Goal: Navigation & Orientation: Find specific page/section

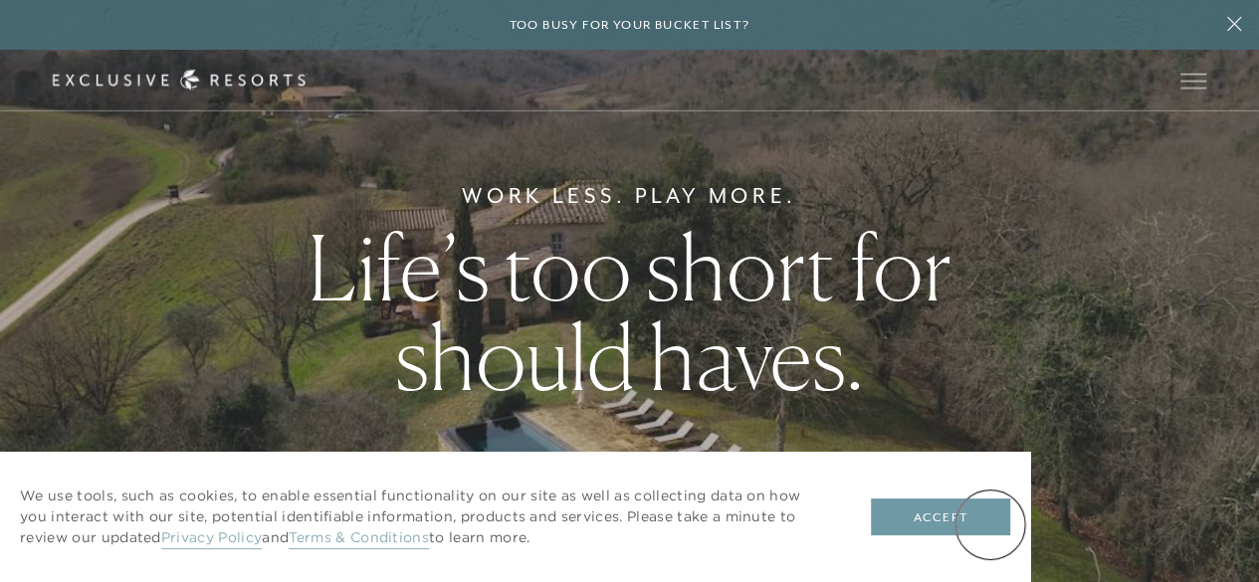
click at [990, 524] on button "Accept" at bounding box center [940, 517] width 139 height 38
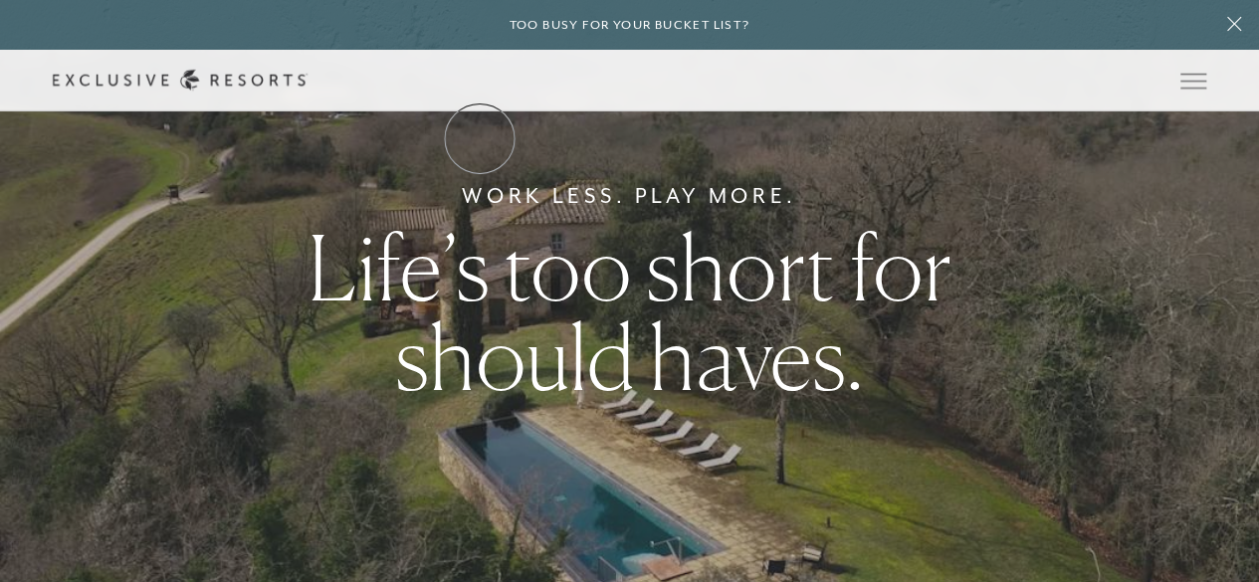
click at [0, 0] on link "The Collection" at bounding box center [0, 0] width 0 height 0
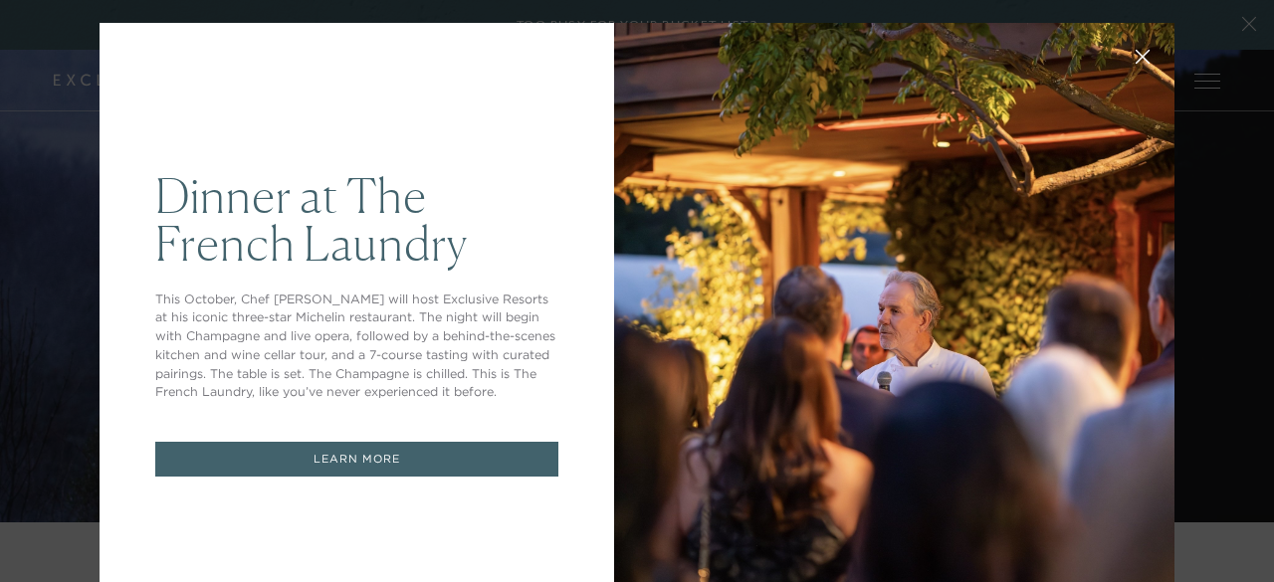
click at [1135, 54] on icon at bounding box center [1142, 57] width 15 height 15
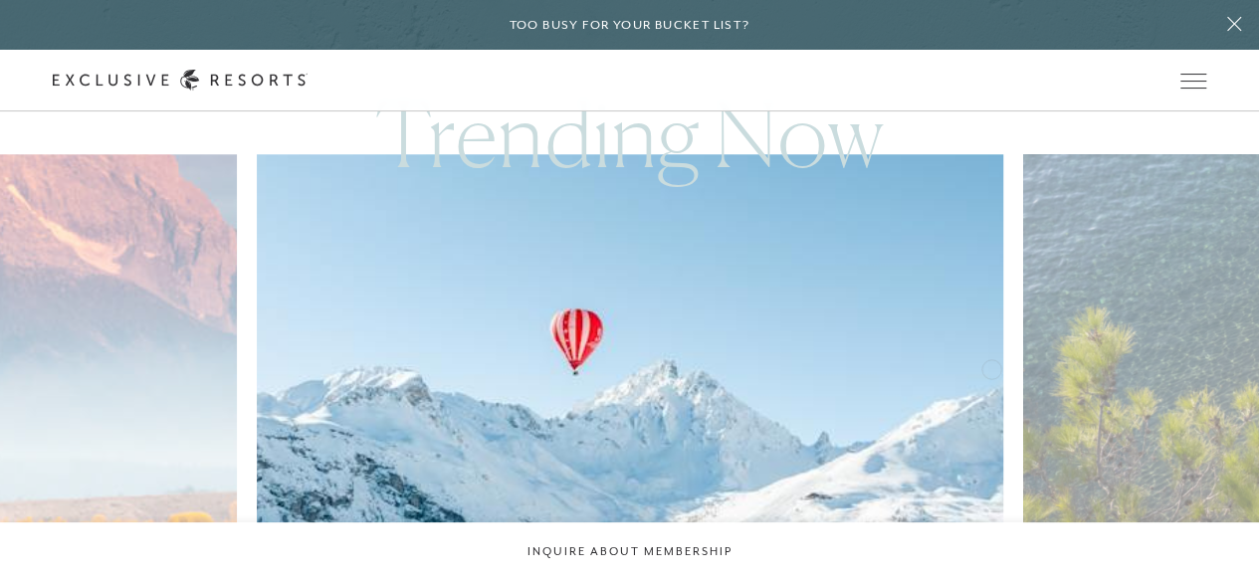
scroll to position [1094, 0]
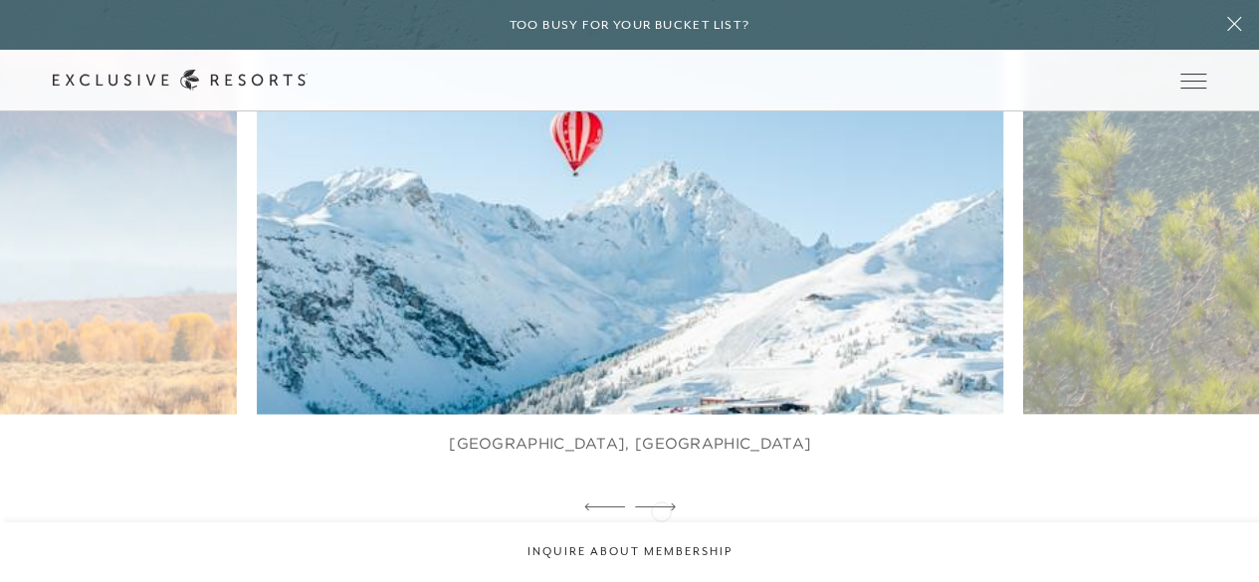
click at [661, 509] on icon at bounding box center [655, 506] width 41 height 8
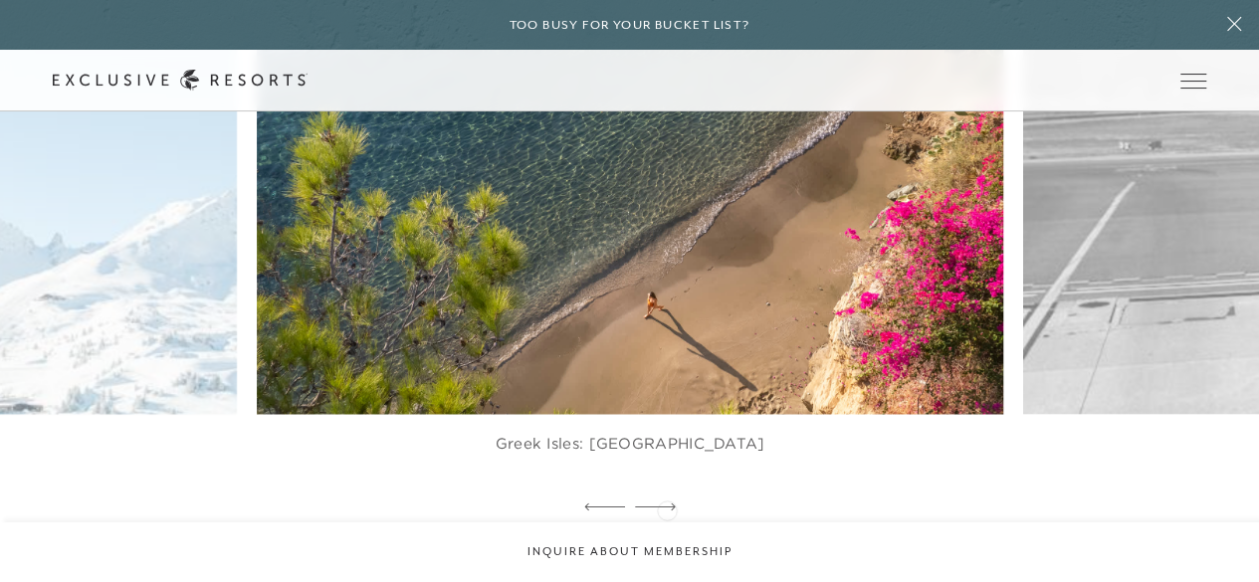
click at [667, 508] on icon at bounding box center [655, 506] width 41 height 8
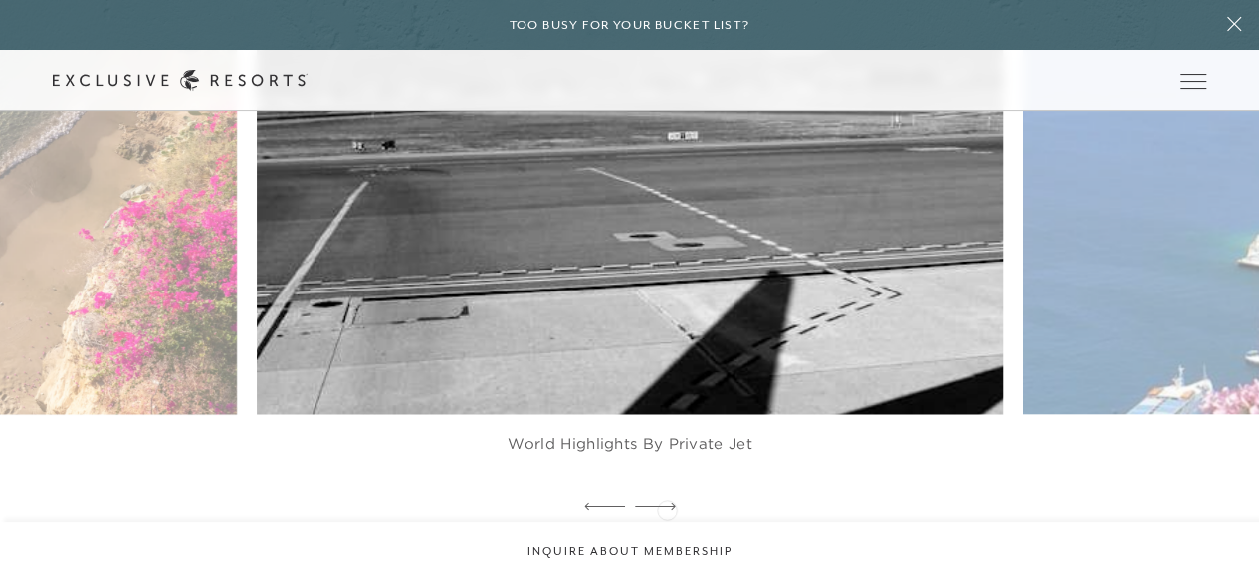
click at [667, 508] on icon at bounding box center [655, 506] width 41 height 8
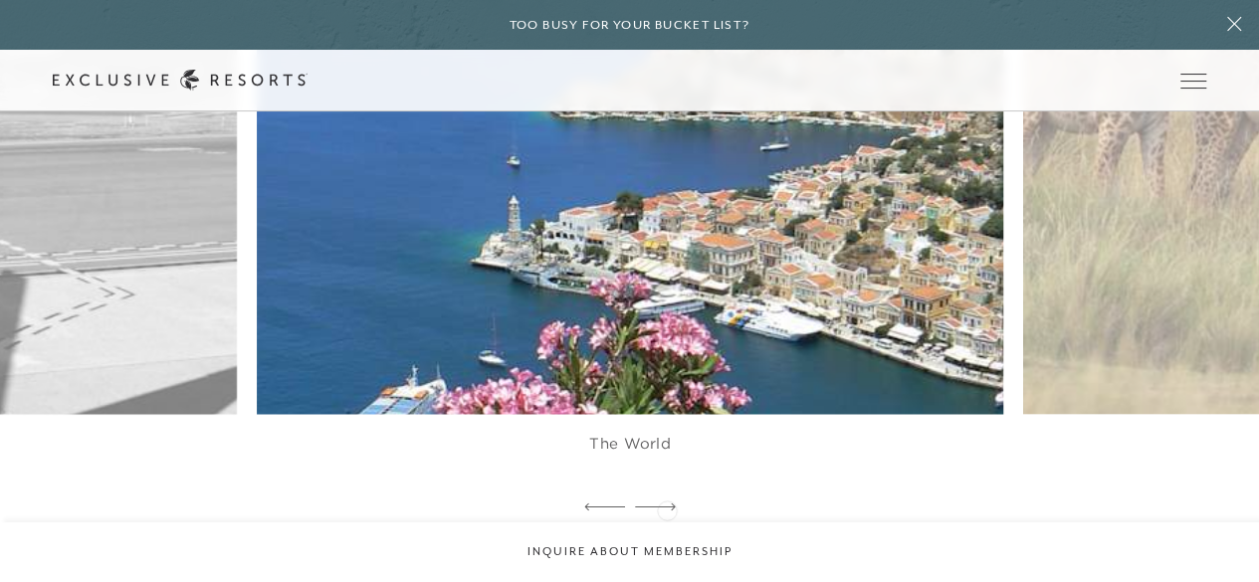
click at [667, 508] on icon at bounding box center [655, 506] width 41 height 8
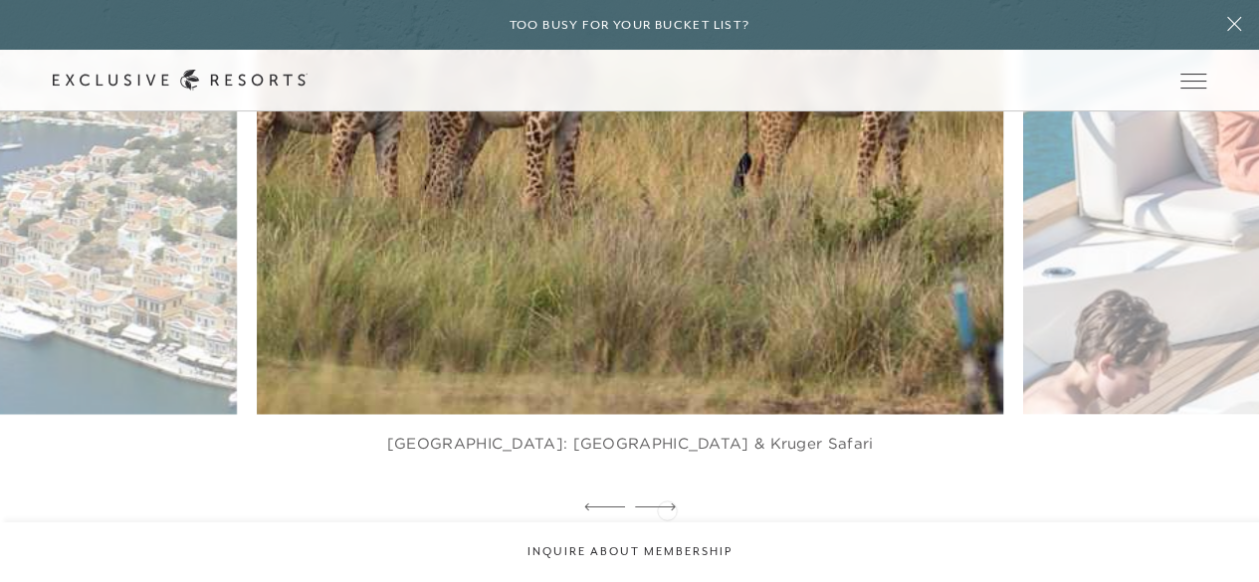
click at [667, 508] on icon at bounding box center [655, 506] width 41 height 8
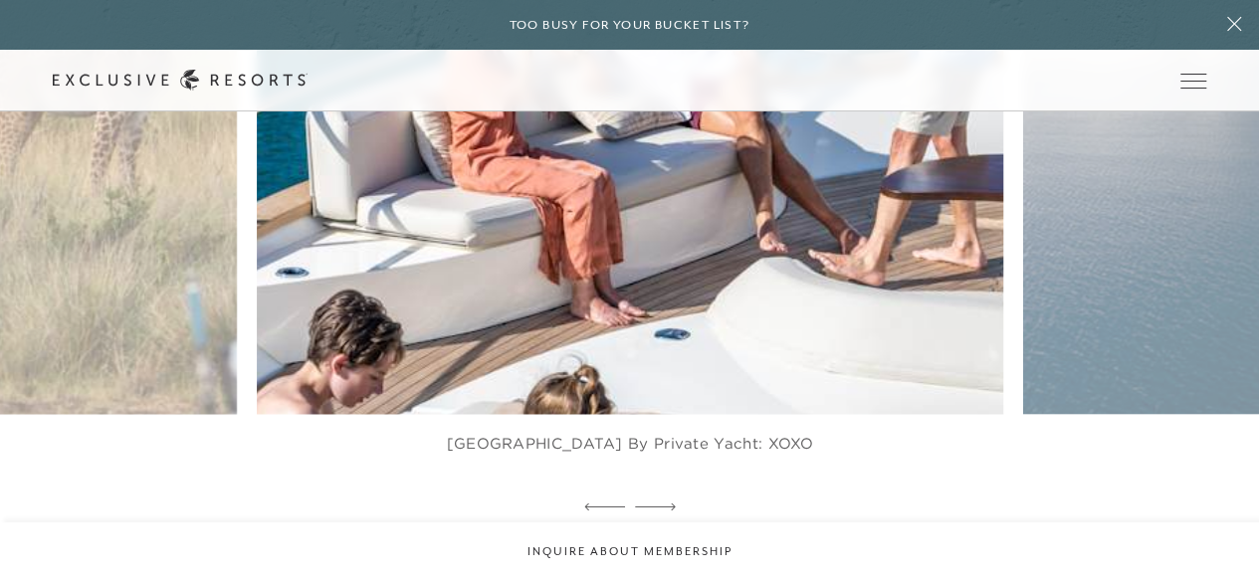
click at [667, 508] on icon at bounding box center [655, 506] width 41 height 8
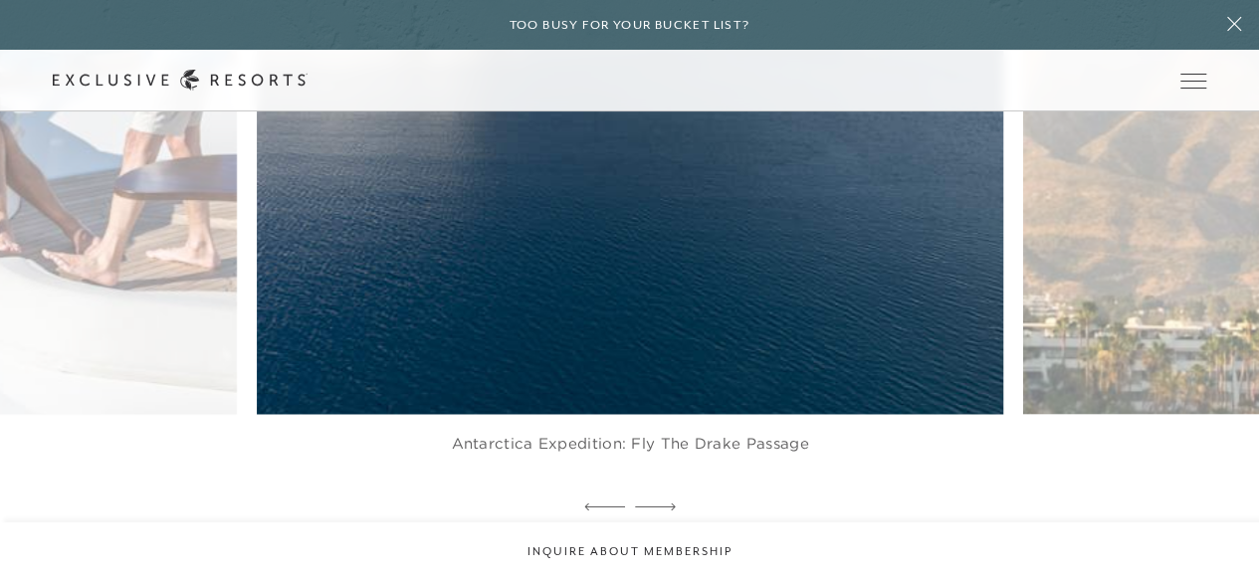
click at [667, 508] on icon at bounding box center [655, 506] width 41 height 8
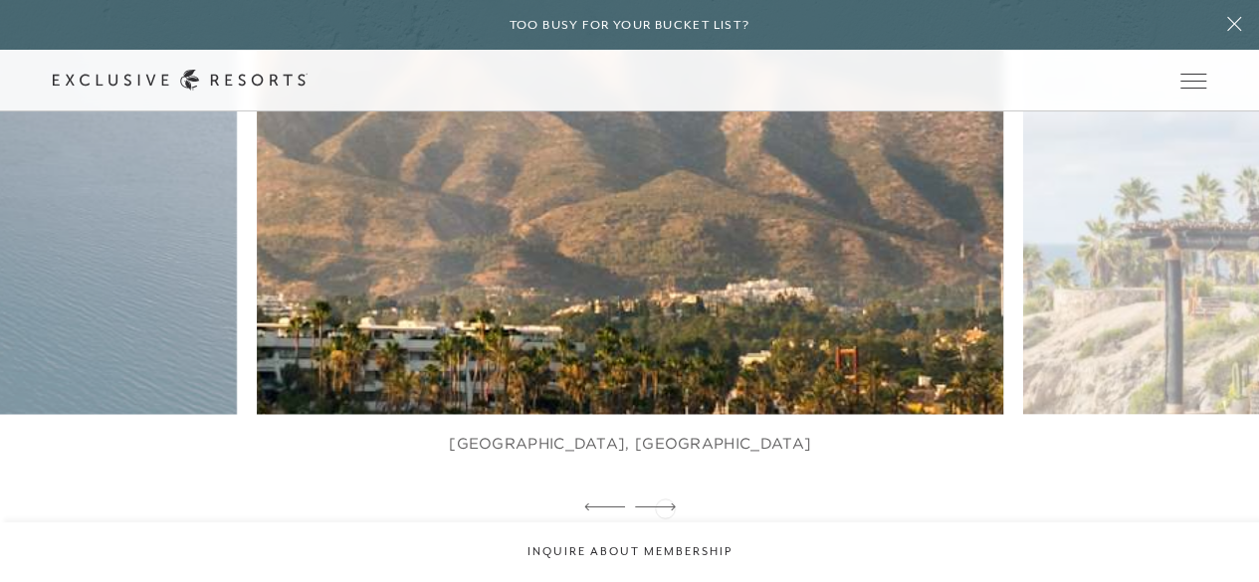
click at [665, 506] on icon at bounding box center [655, 506] width 41 height 7
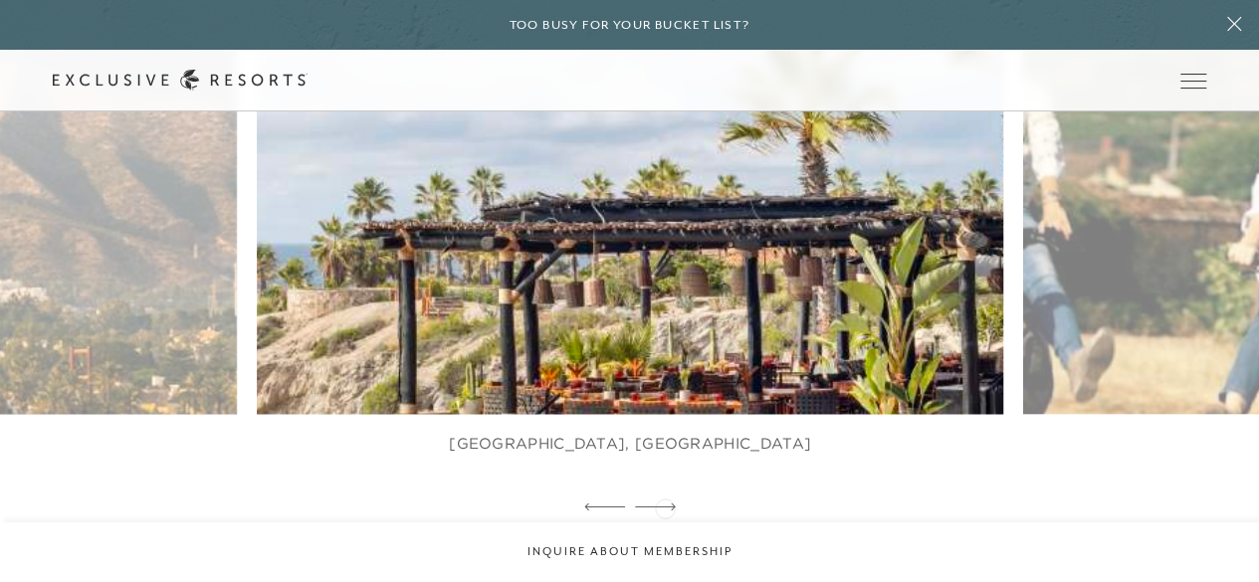
click at [665, 506] on icon at bounding box center [655, 506] width 41 height 7
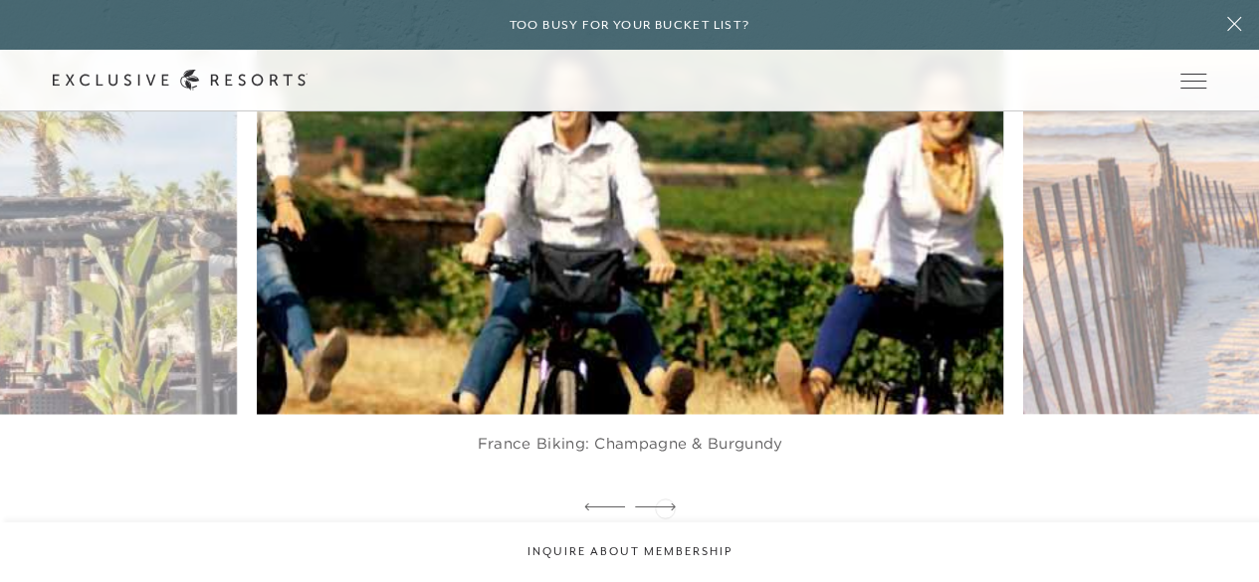
click at [665, 506] on icon at bounding box center [655, 506] width 41 height 7
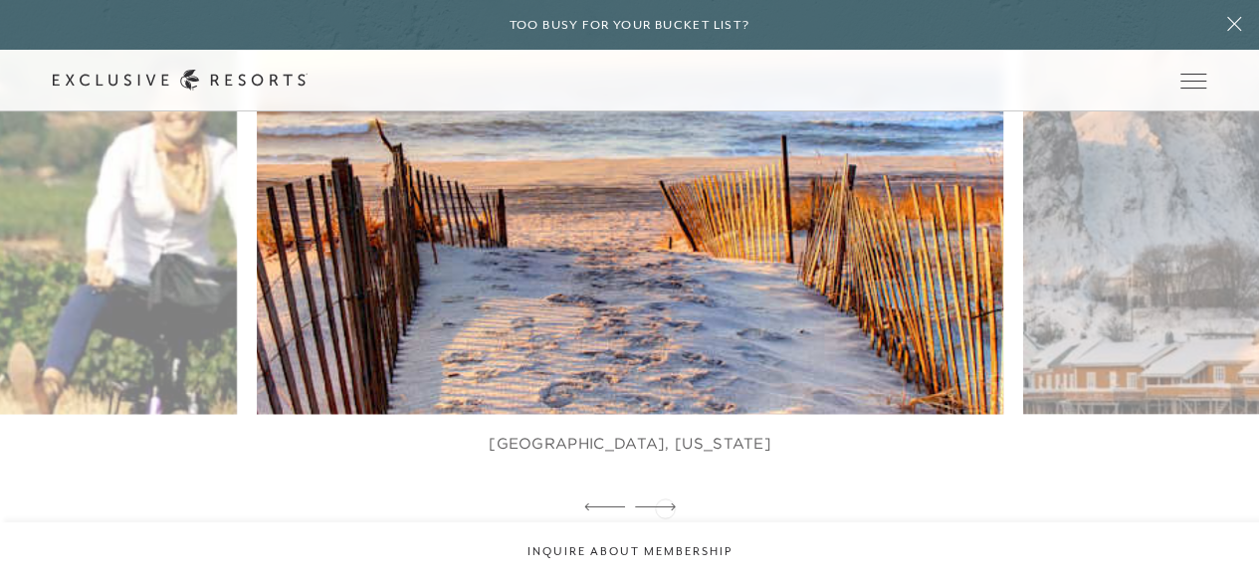
click at [665, 506] on icon at bounding box center [655, 506] width 41 height 7
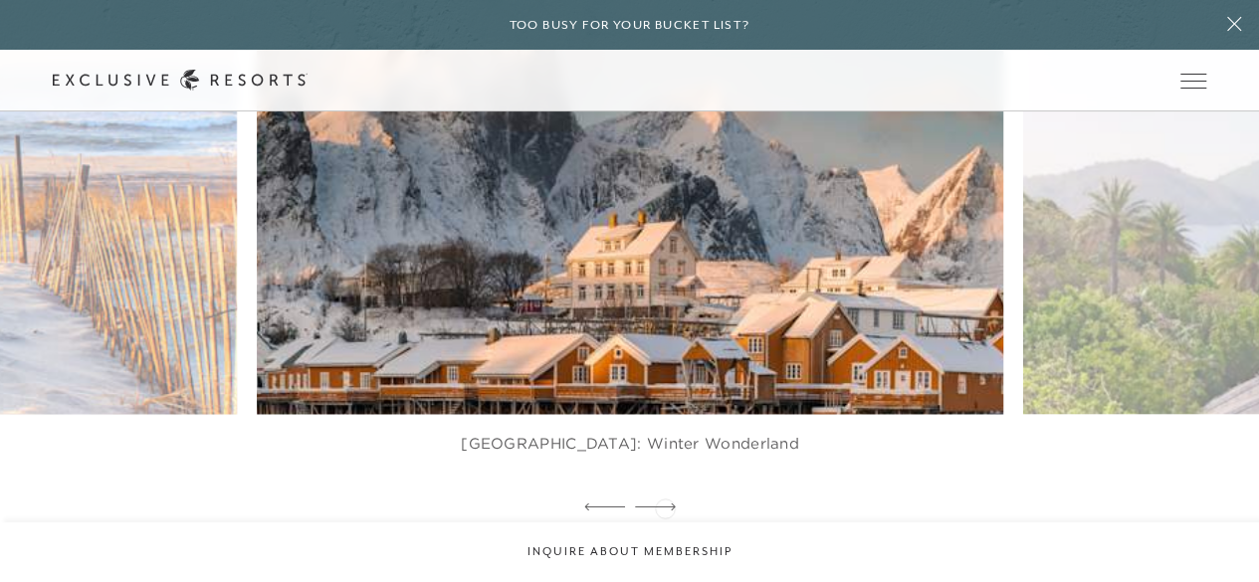
click at [665, 506] on icon at bounding box center [655, 506] width 41 height 7
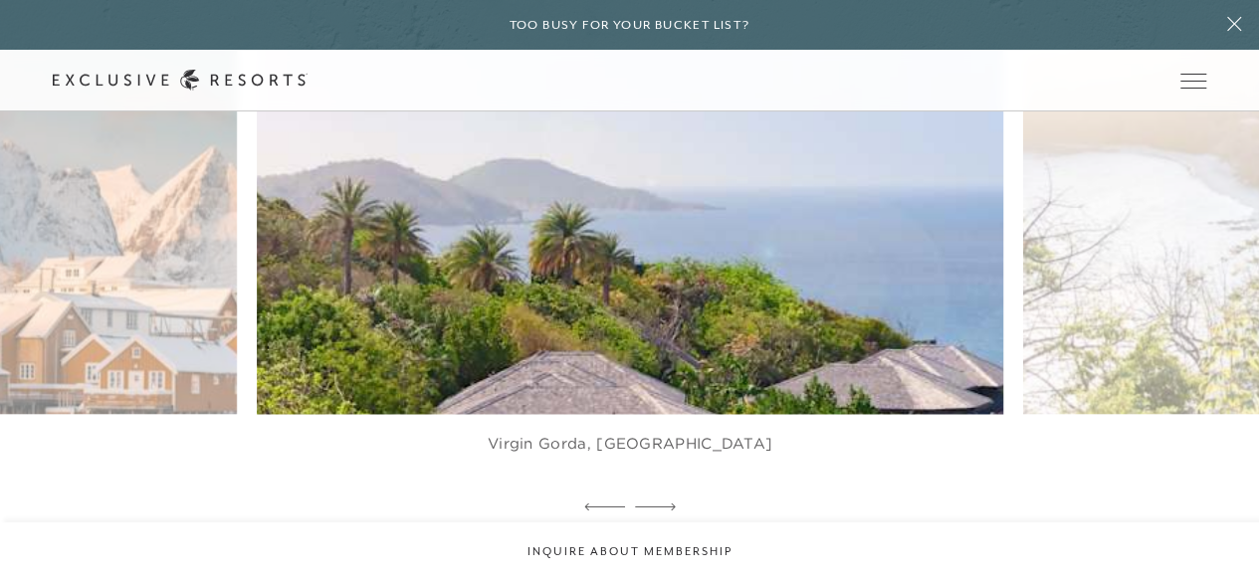
click at [665, 506] on icon at bounding box center [655, 506] width 41 height 7
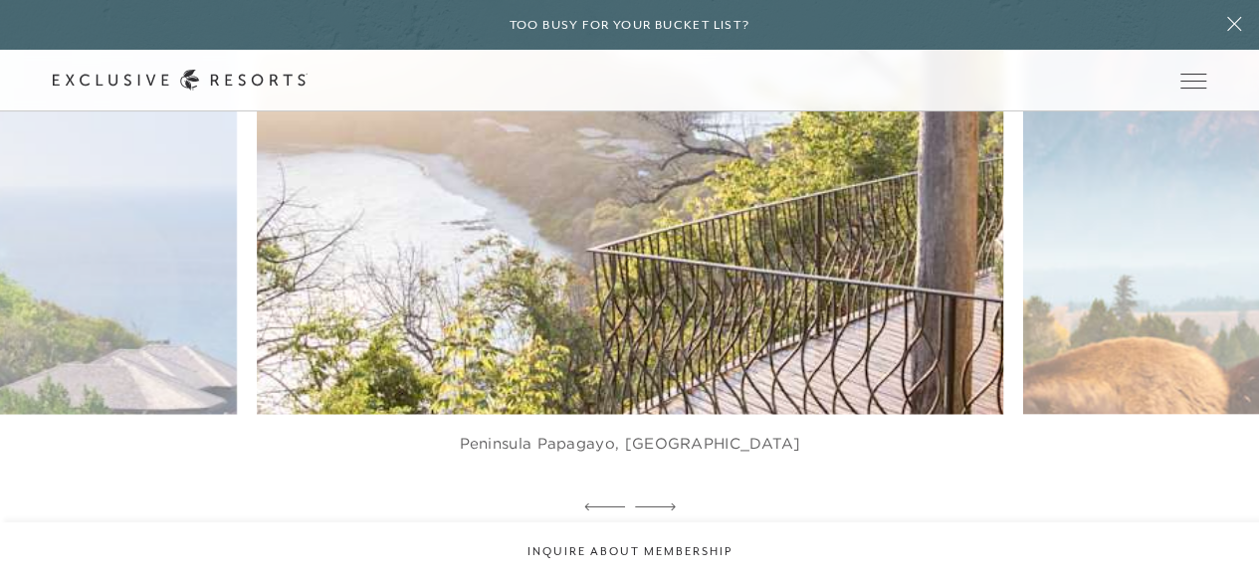
click at [665, 506] on icon at bounding box center [655, 506] width 41 height 7
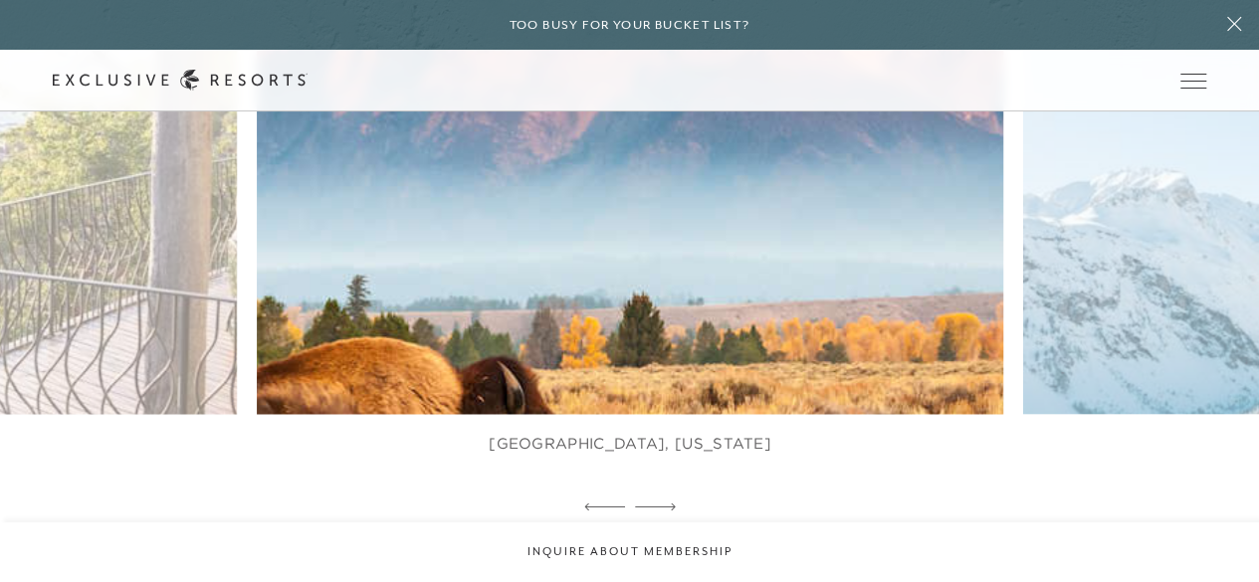
click at [665, 506] on icon at bounding box center [655, 506] width 41 height 7
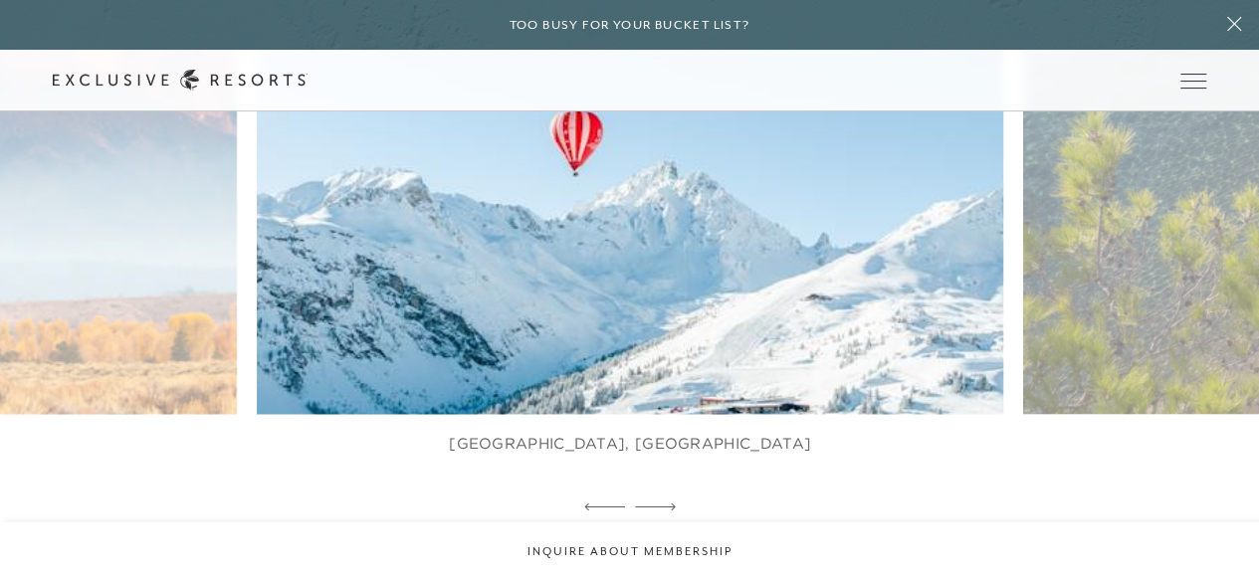
click at [665, 506] on icon at bounding box center [655, 506] width 41 height 7
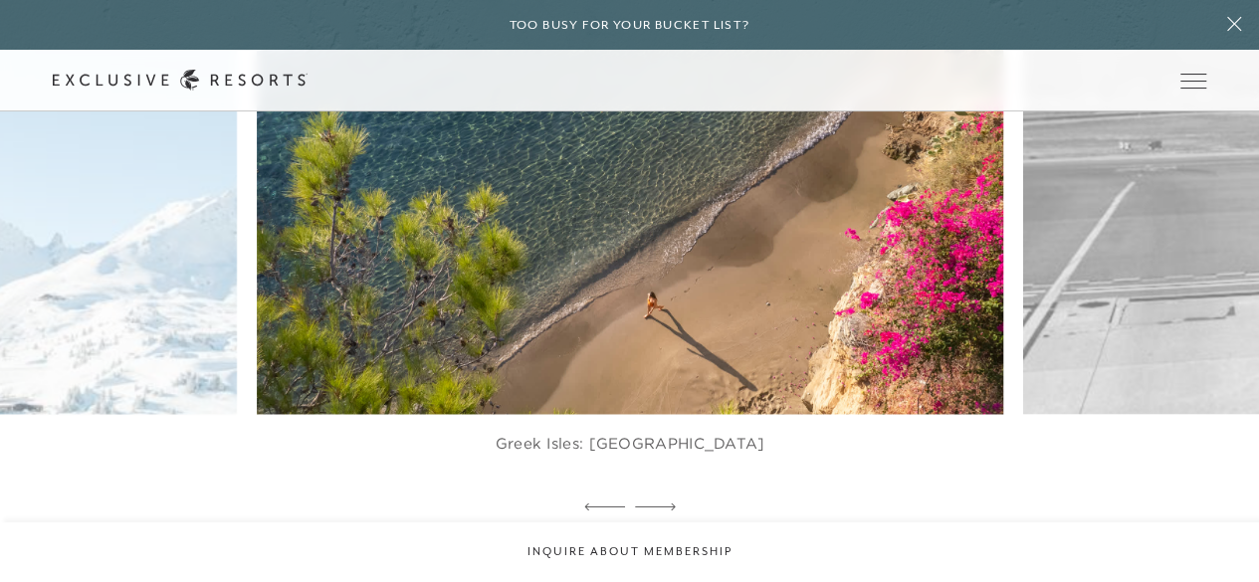
click at [665, 506] on icon at bounding box center [655, 506] width 41 height 7
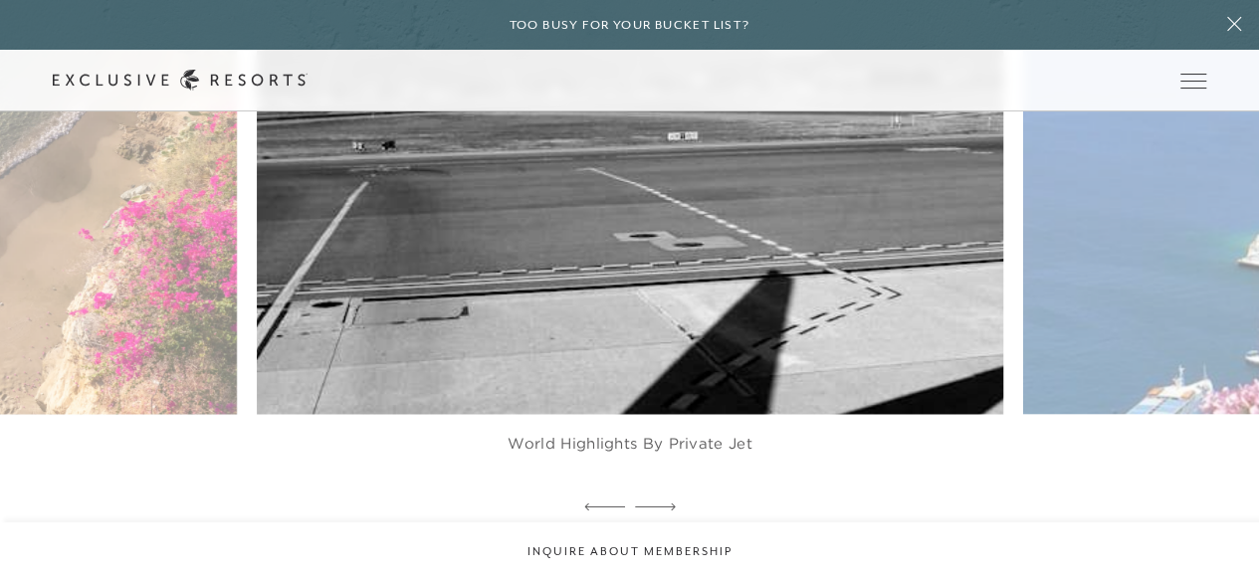
click at [665, 506] on icon at bounding box center [655, 506] width 41 height 7
